Goal: Communication & Community: Ask a question

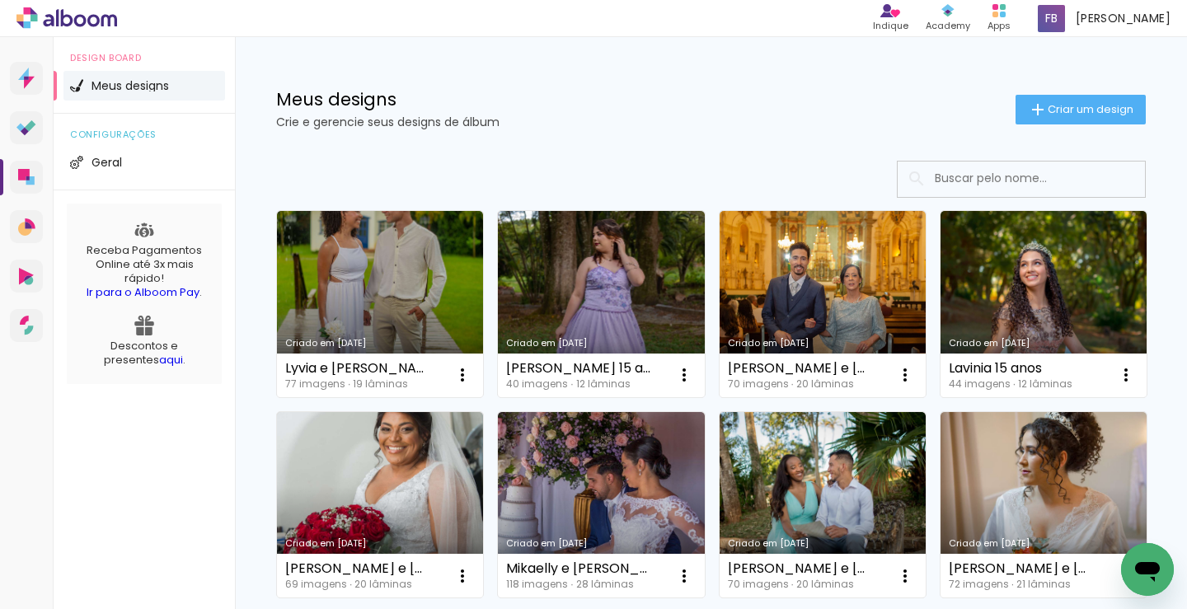
click at [1147, 557] on icon "Abrir janela de mensagens" at bounding box center [1147, 570] width 30 height 30
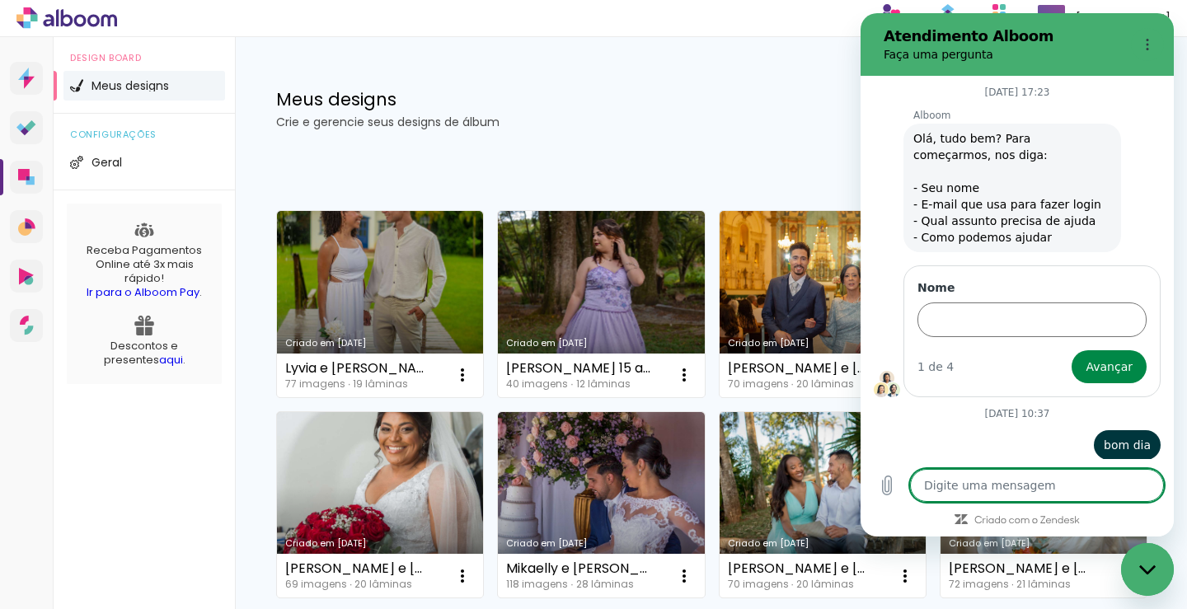
scroll to position [5679, 0]
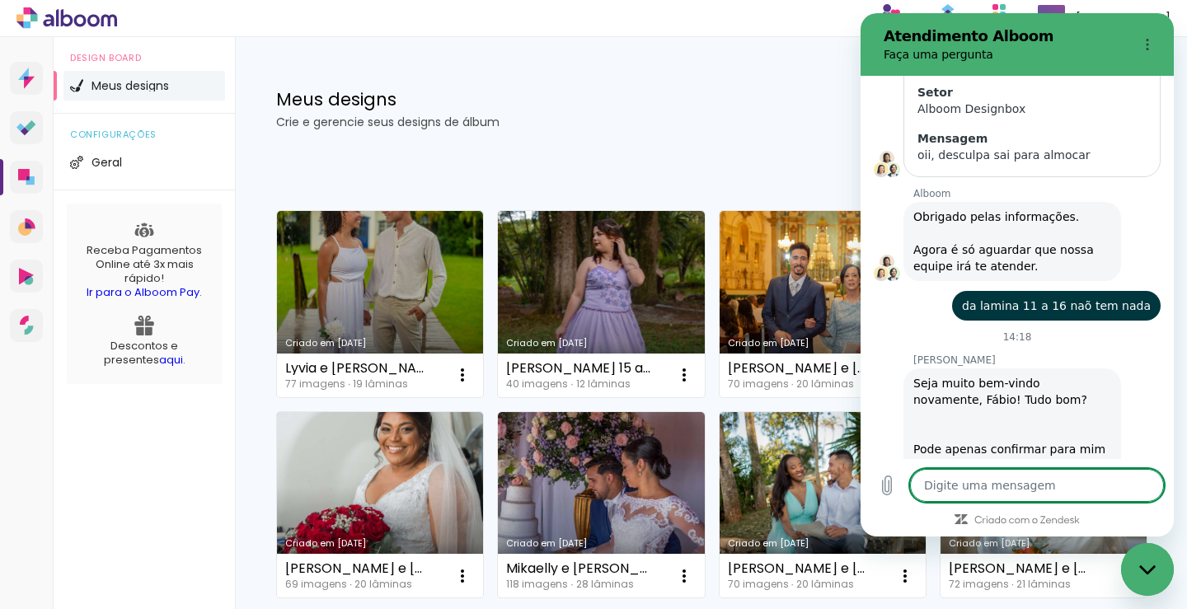
type textarea "i"
type textarea "x"
type textarea "is"
type textarea "x"
type textarea "iss"
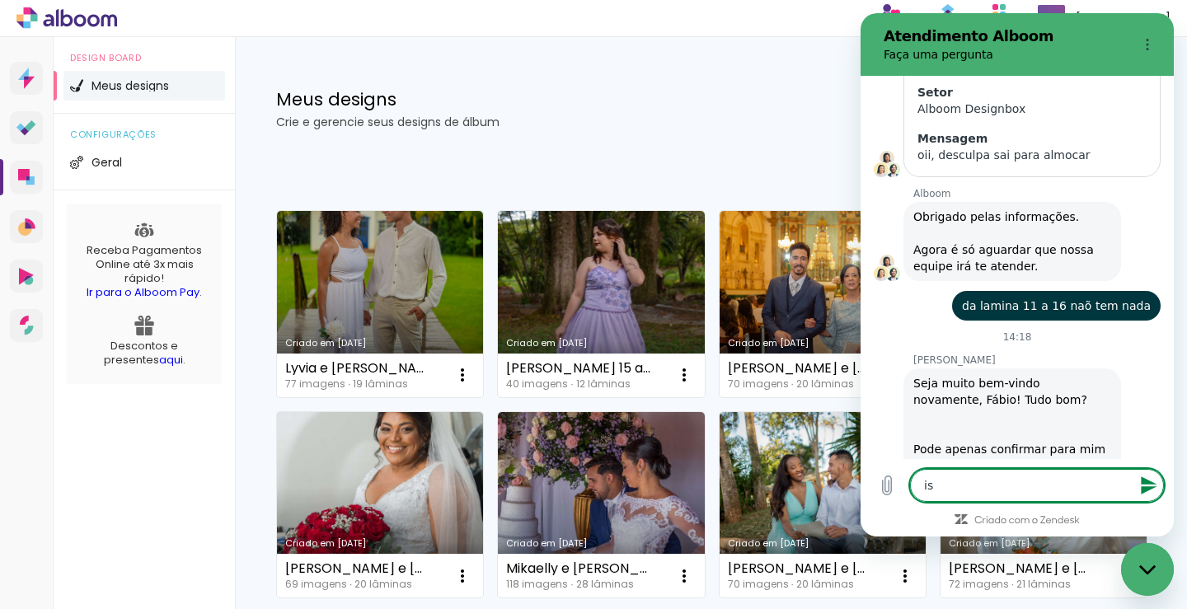
type textarea "x"
type textarea "isso"
type textarea "x"
type textarea "isso"
type textarea "x"
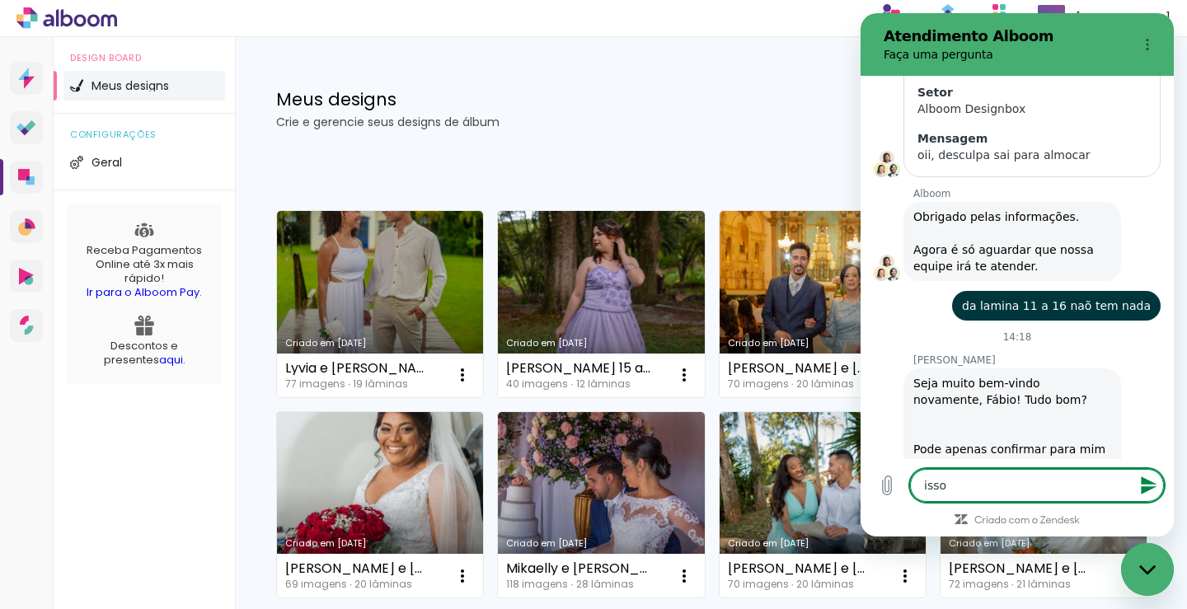
type textarea "isso m"
type textarea "x"
type textarea "isso me"
type textarea "x"
type textarea "isso mes"
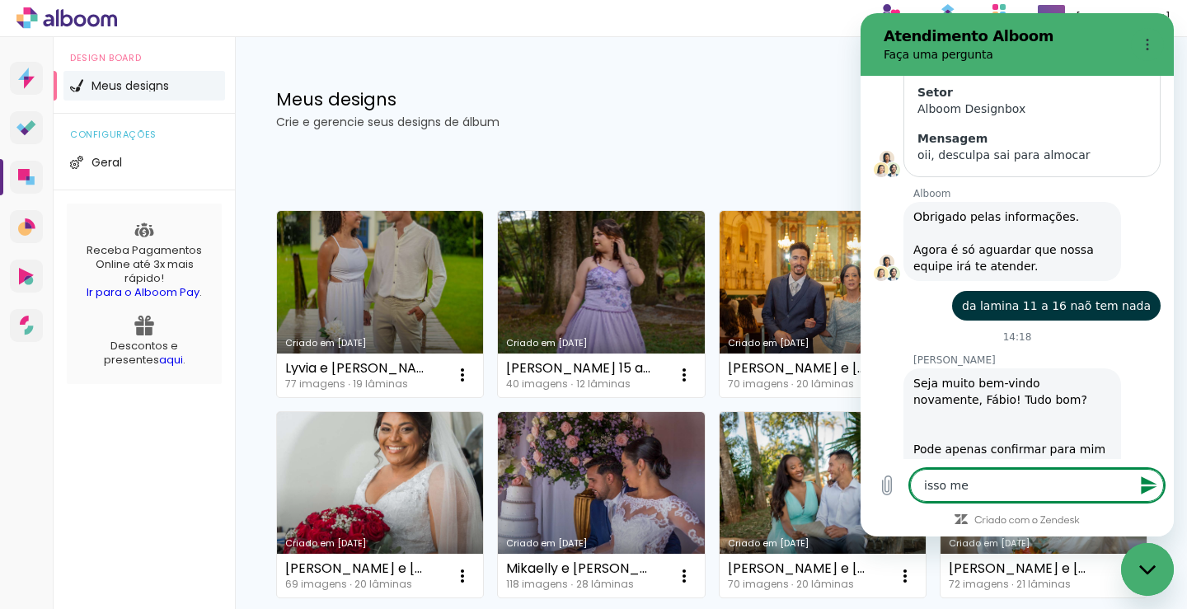
type textarea "x"
type textarea "isso mesm"
type textarea "x"
type textarea "isso mesmo"
type textarea "x"
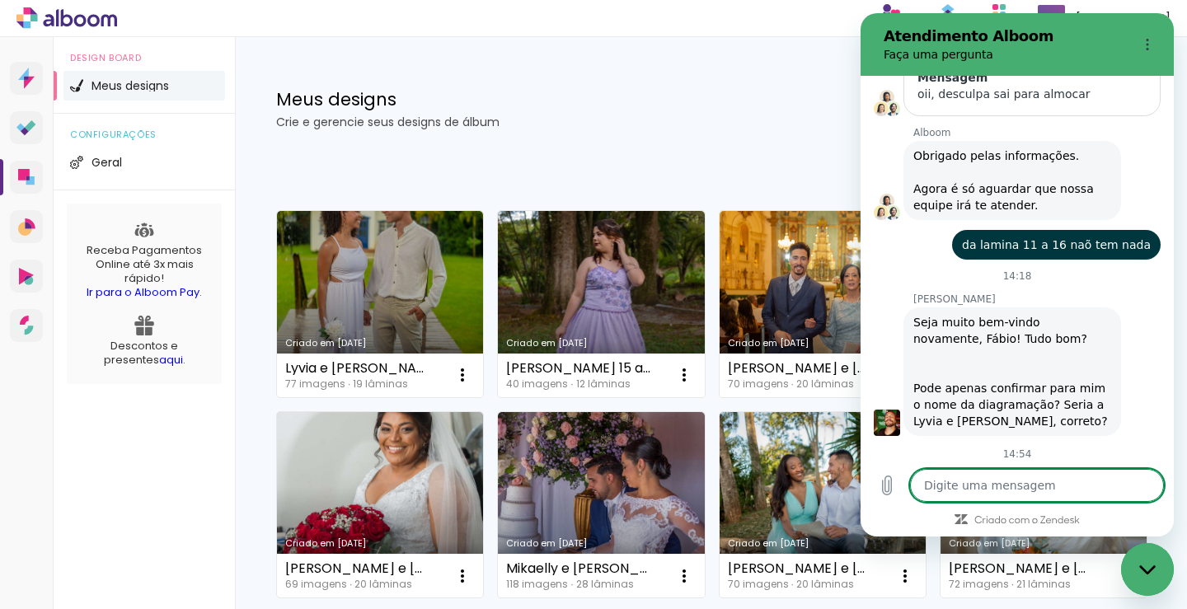
type textarea "x"
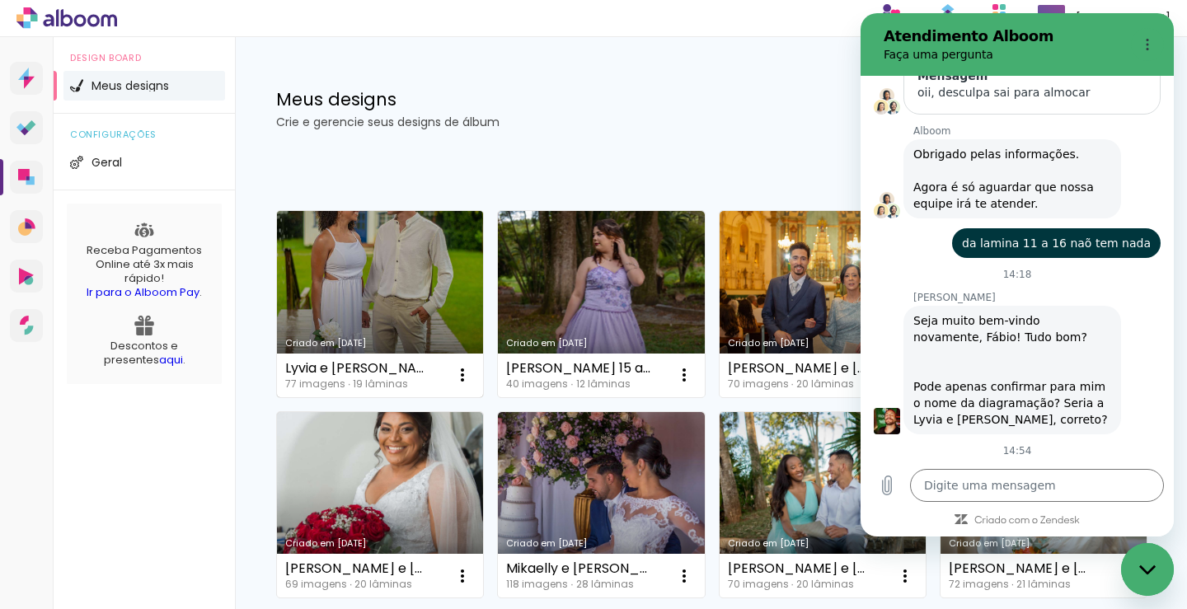
click at [363, 305] on link "Criado em [DATE]" at bounding box center [380, 304] width 206 height 186
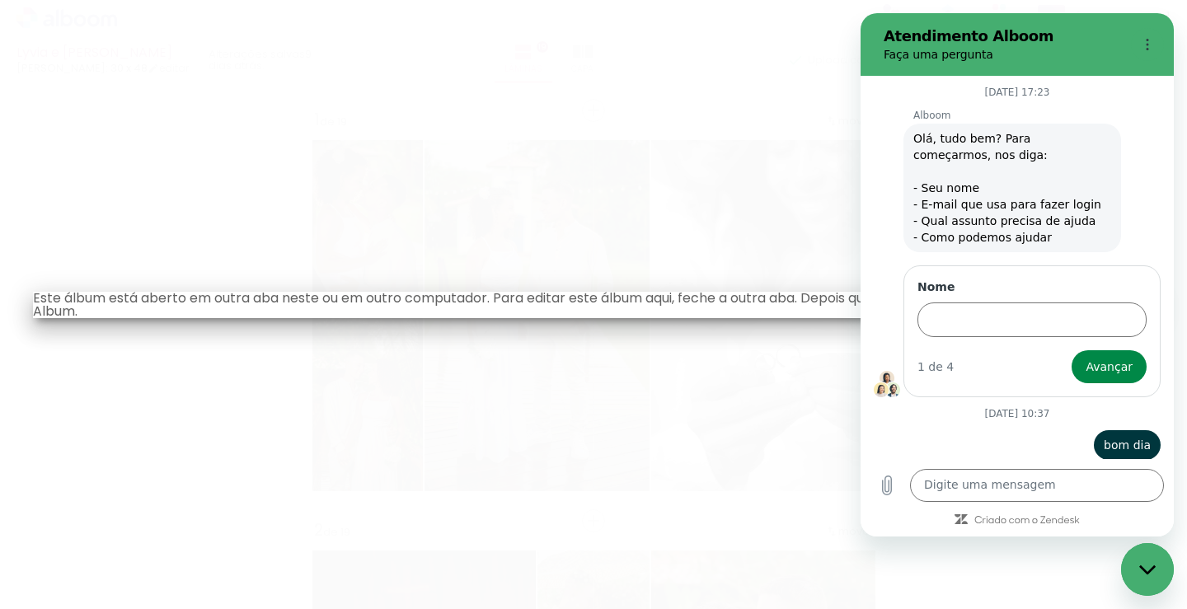
scroll to position [5860, 0]
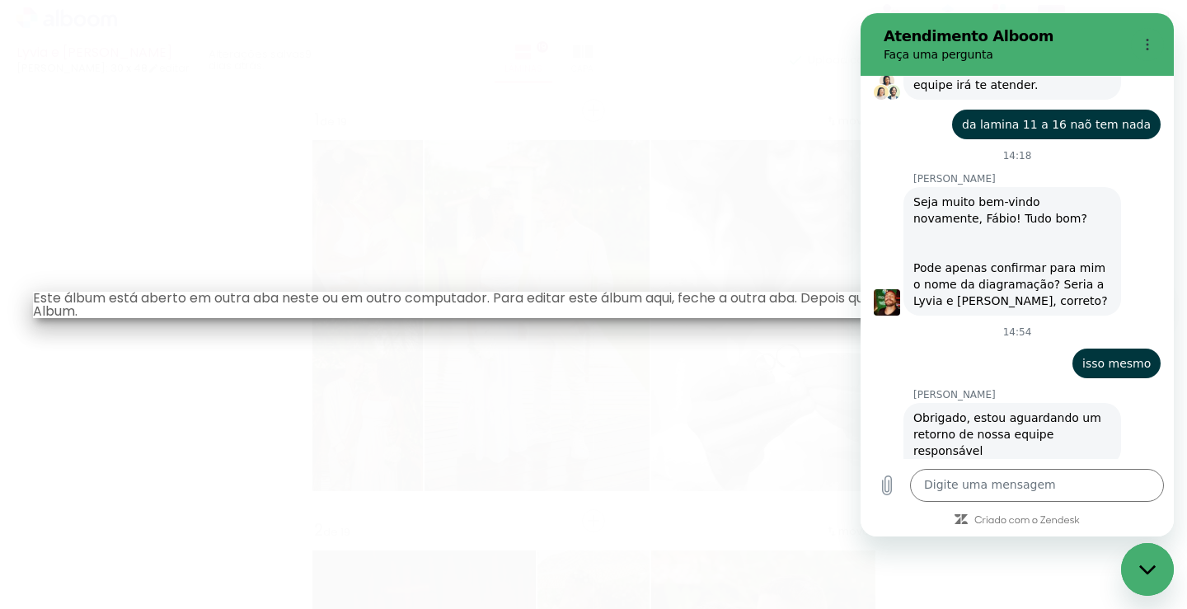
click at [564, 127] on iron-overlay-backdrop at bounding box center [593, 304] width 1187 height 609
drag, startPoint x: 1054, startPoint y: 54, endPoint x: 1032, endPoint y: 124, distance: 72.7
click at [1070, 132] on div "Atendimento Alboom Faça uma pergunta 4 de novembro às 17:23 Alboom Alboom diz: …" at bounding box center [1016, 274] width 313 height 523
click at [1104, 29] on h2 "Atendimento Alboom" at bounding box center [1003, 36] width 241 height 20
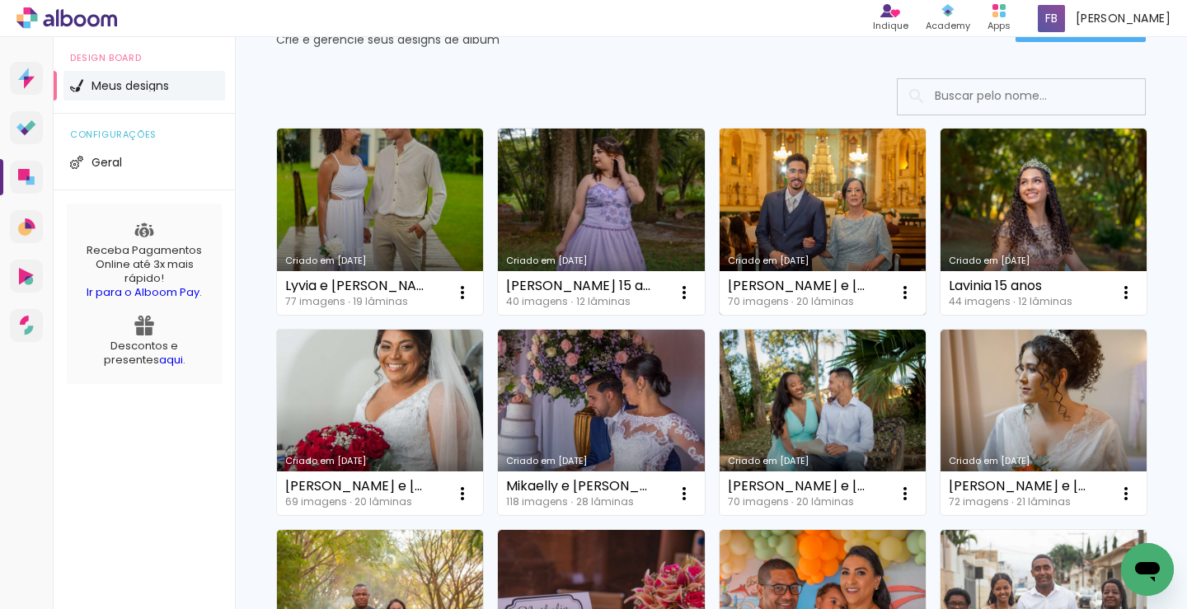
scroll to position [165, 0]
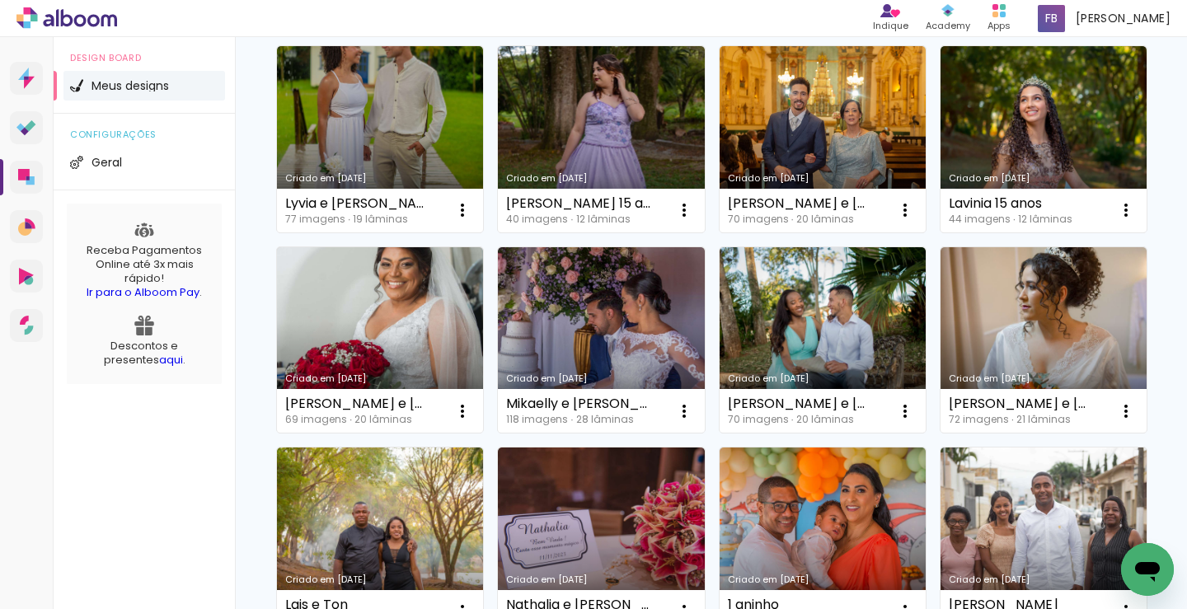
click at [1136, 573] on icon "Abrir janela de mensagens" at bounding box center [1147, 570] width 30 height 30
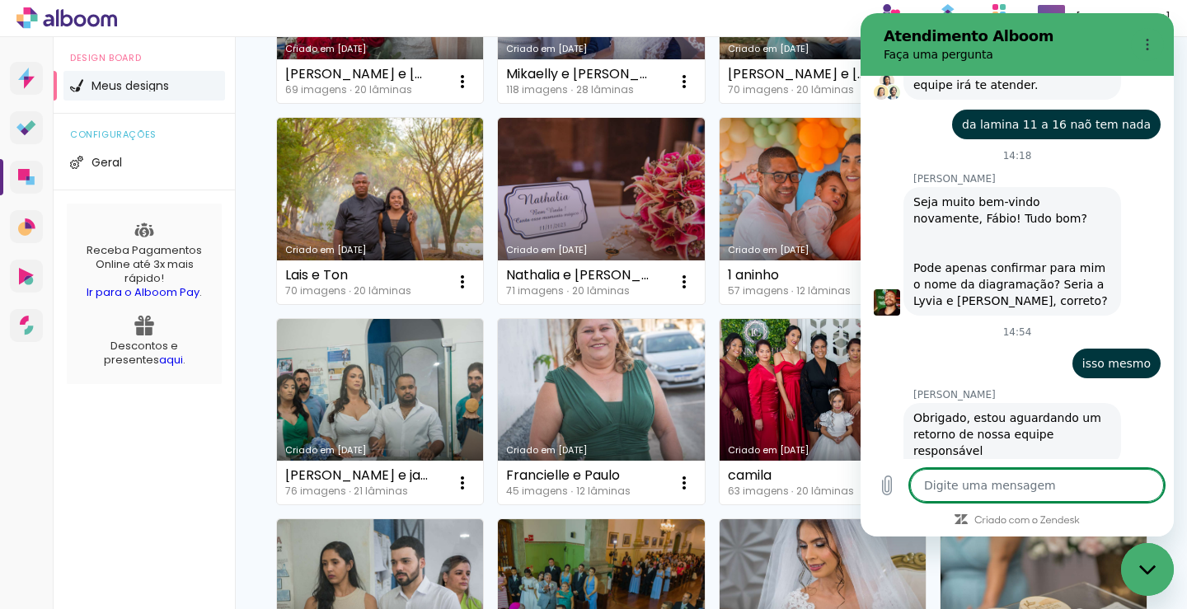
scroll to position [0, 0]
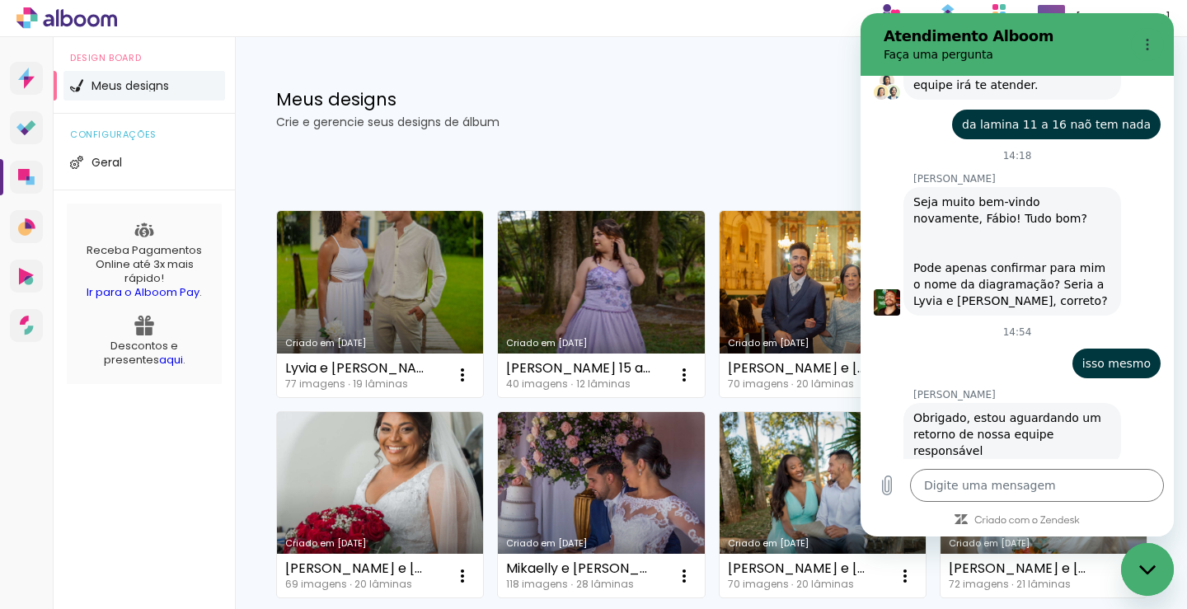
click at [1093, 34] on h2 "Atendimento Alboom" at bounding box center [1003, 36] width 241 height 20
type textarea "x"
